Goal: Information Seeking & Learning: Learn about a topic

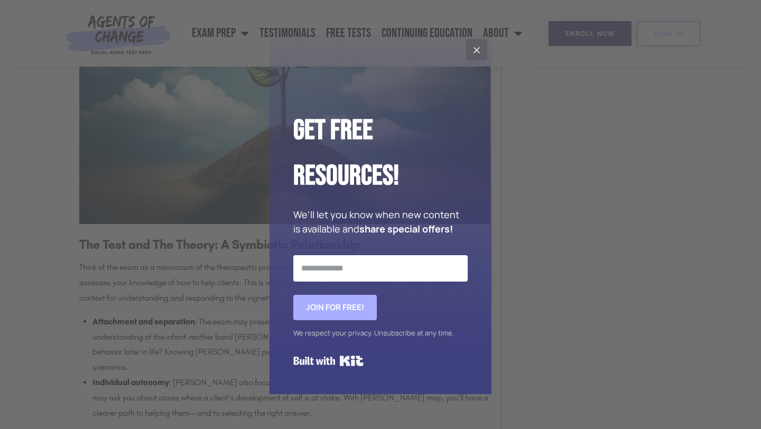
scroll to position [1688, 0]
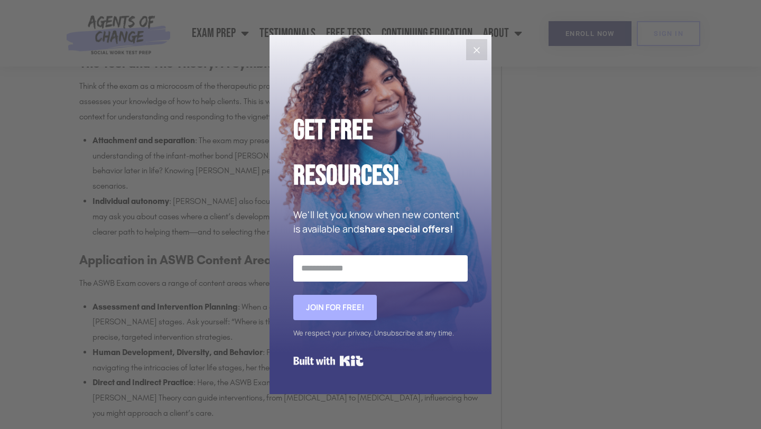
click at [472, 55] on icon "Close" at bounding box center [476, 50] width 13 height 13
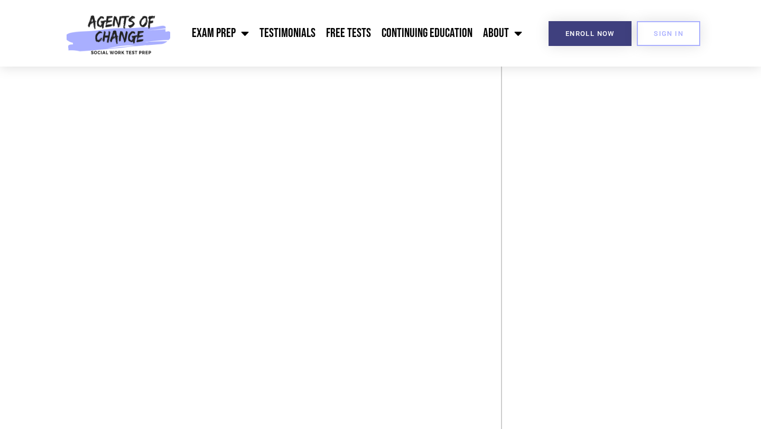
scroll to position [2138, 0]
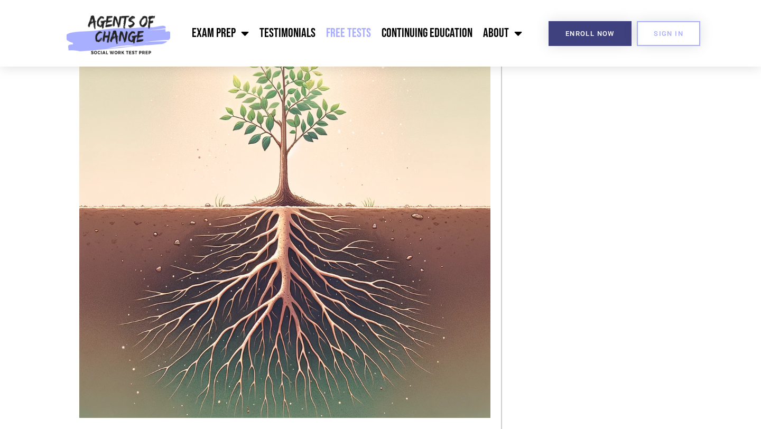
click at [358, 26] on link "Free Tests" at bounding box center [349, 33] width 56 height 26
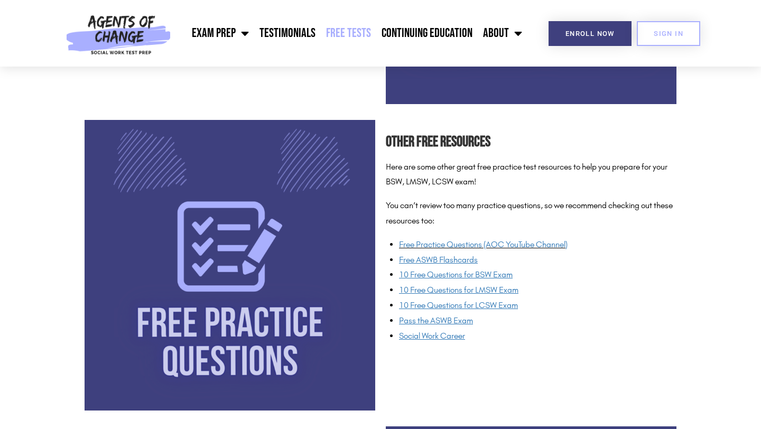
scroll to position [729, 0]
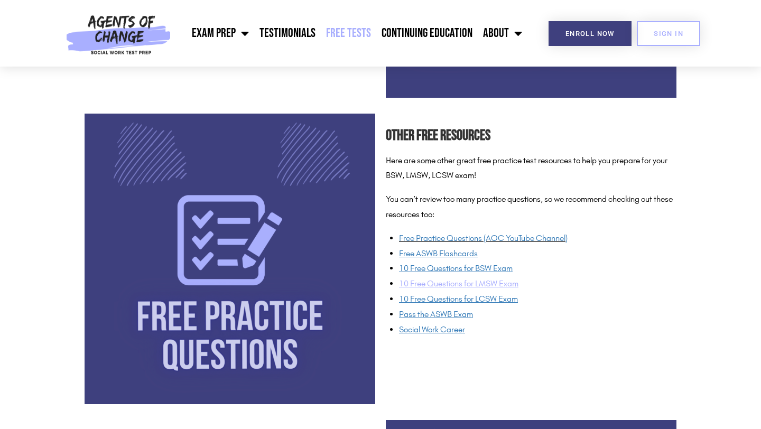
click at [460, 283] on span "10 Free Questions for LMSW Exam" at bounding box center [458, 284] width 119 height 10
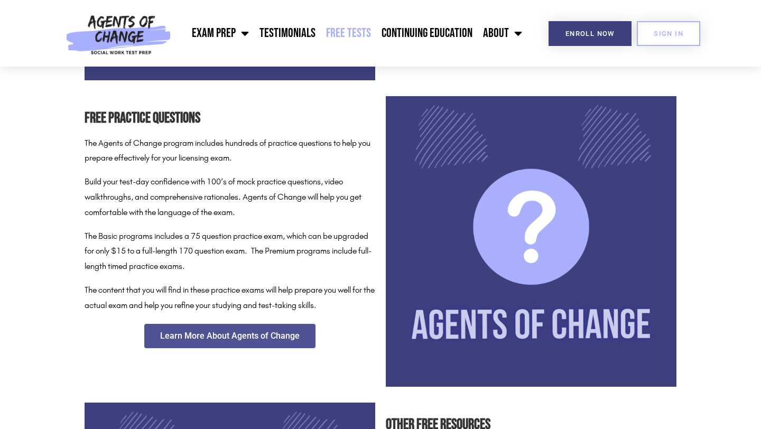
scroll to position [0, 0]
